Goal: Information Seeking & Learning: Learn about a topic

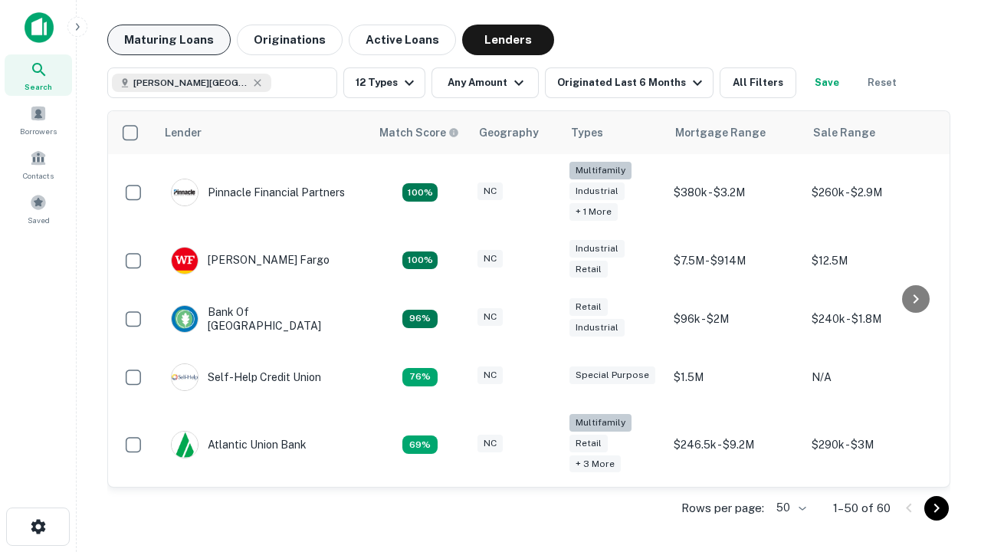
click at [169, 40] on button "Maturing Loans" at bounding box center [168, 40] width 123 height 31
